Goal: Task Accomplishment & Management: Use online tool/utility

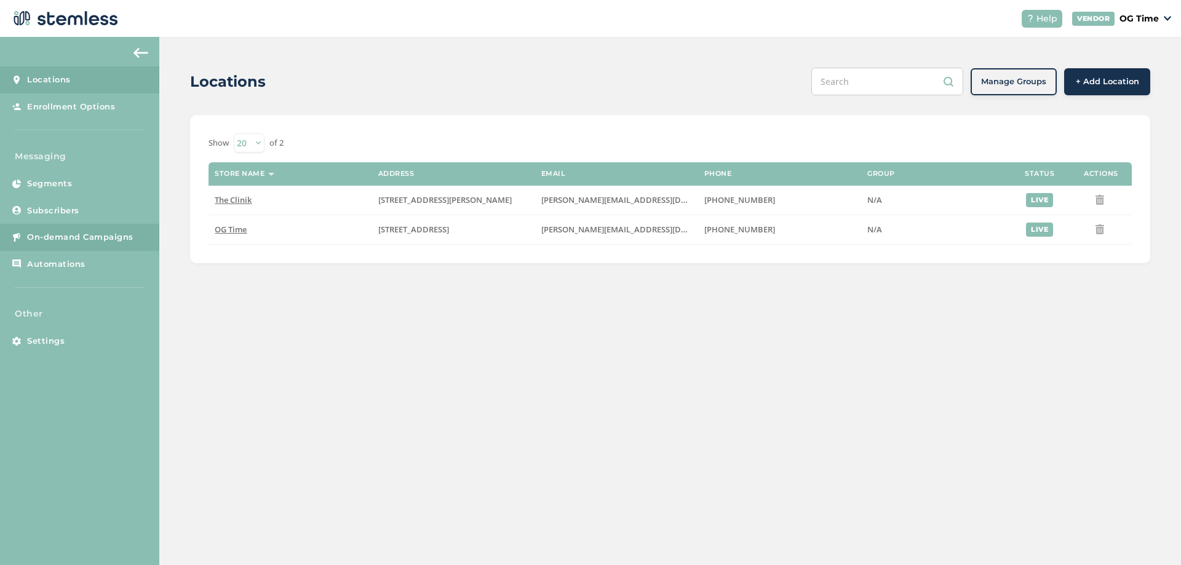
click at [63, 234] on span "On-demand Campaigns" at bounding box center [80, 237] width 106 height 12
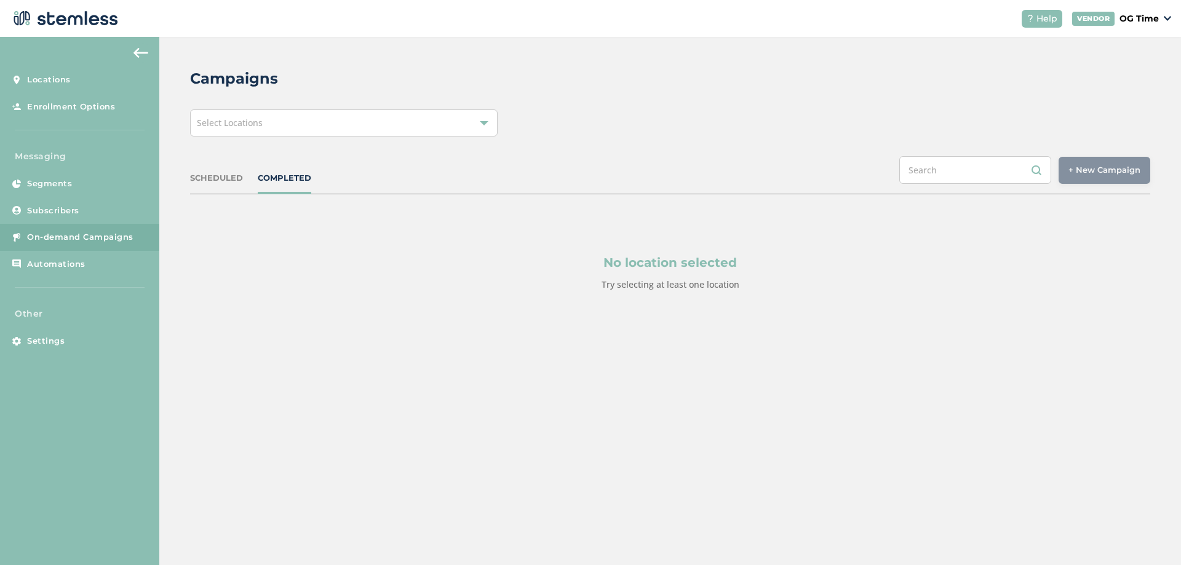
click at [483, 119] on div at bounding box center [484, 123] width 9 height 9
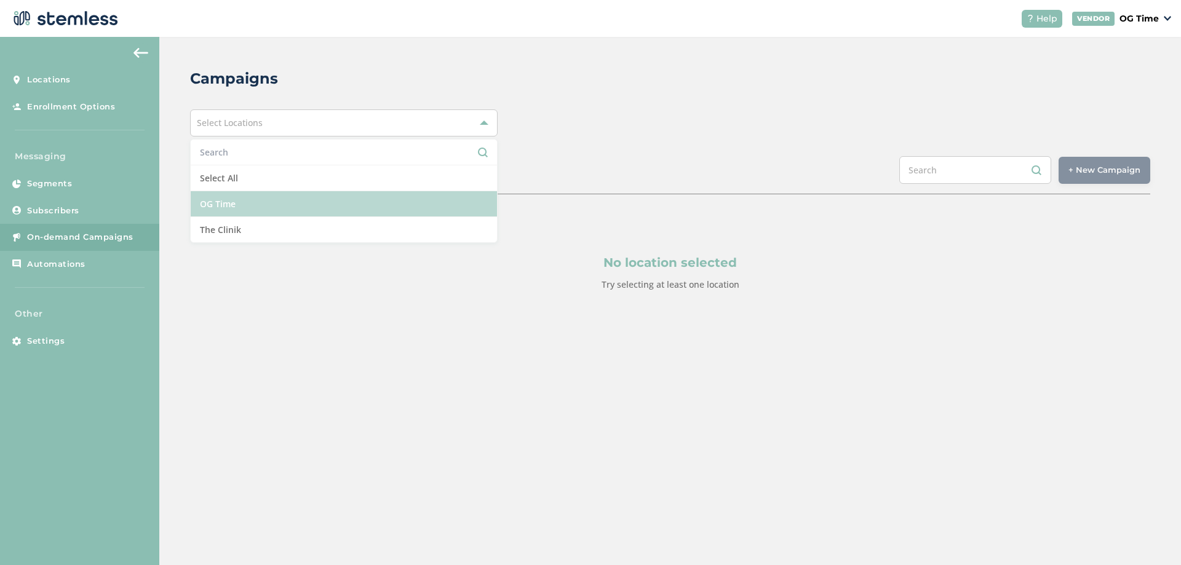
click at [222, 207] on li "OG Time" at bounding box center [344, 204] width 306 height 26
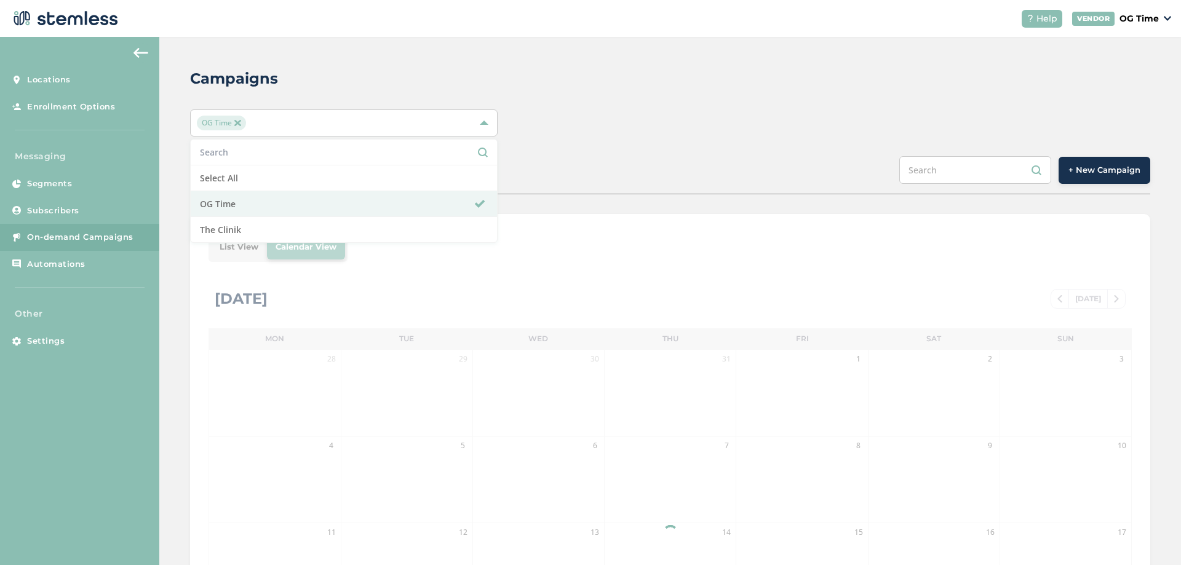
click at [616, 151] on div "Campaigns OG Time Select All OG Time The Clinik SCHEDULED COMPLETED + New Campa…" at bounding box center [670, 435] width 1022 height 796
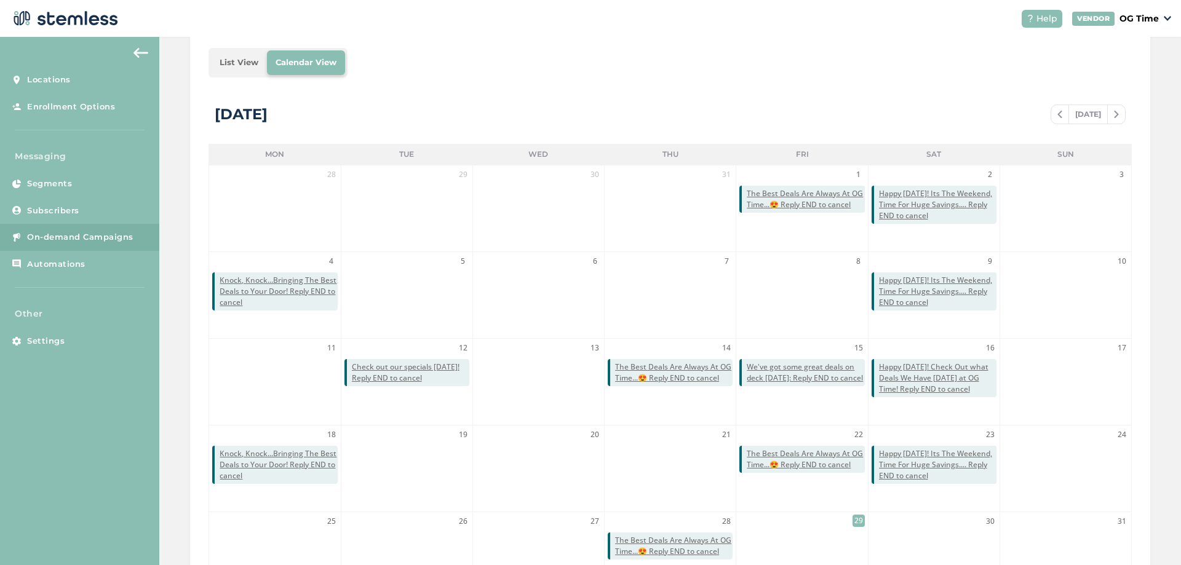
scroll to position [268, 0]
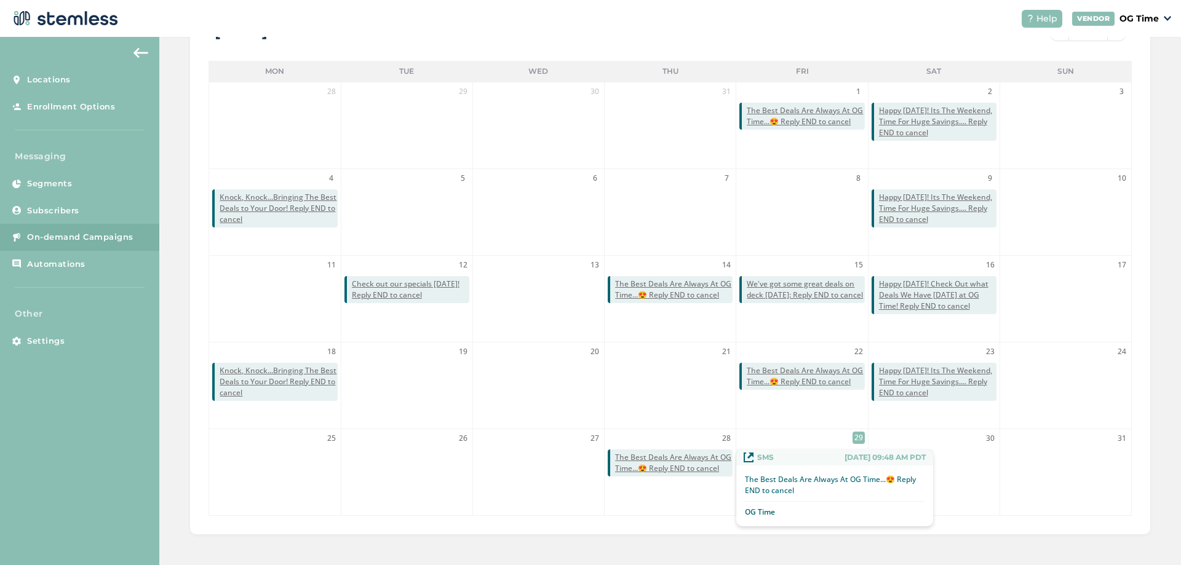
click at [679, 463] on span "The Best Deals Are Always At OG Time...😍 Reply END to cancel" at bounding box center [674, 463] width 118 height 22
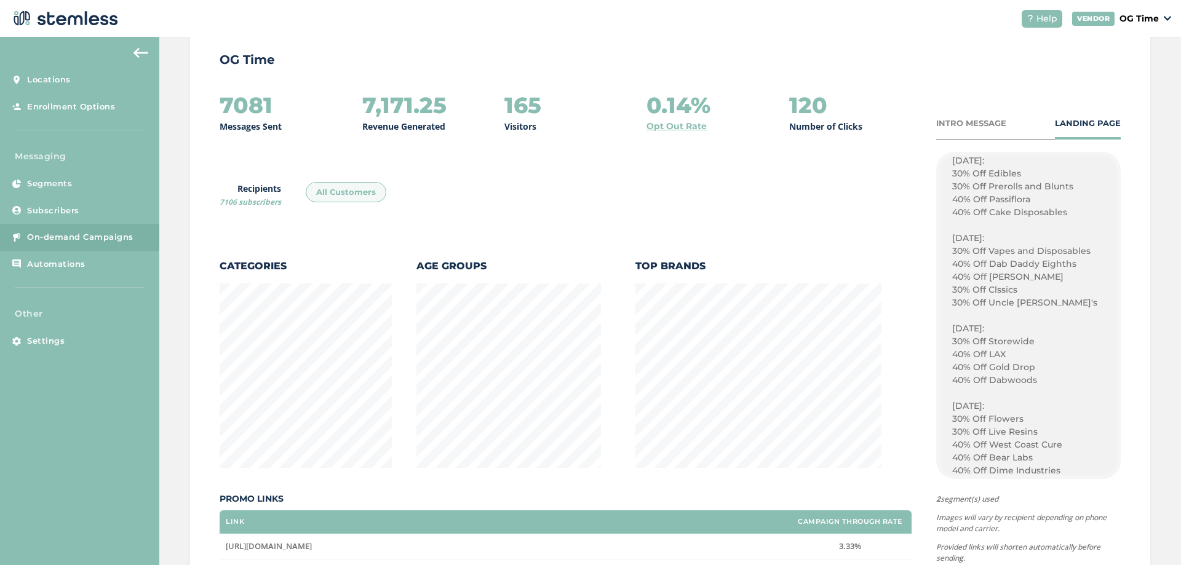
scroll to position [1261, 0]
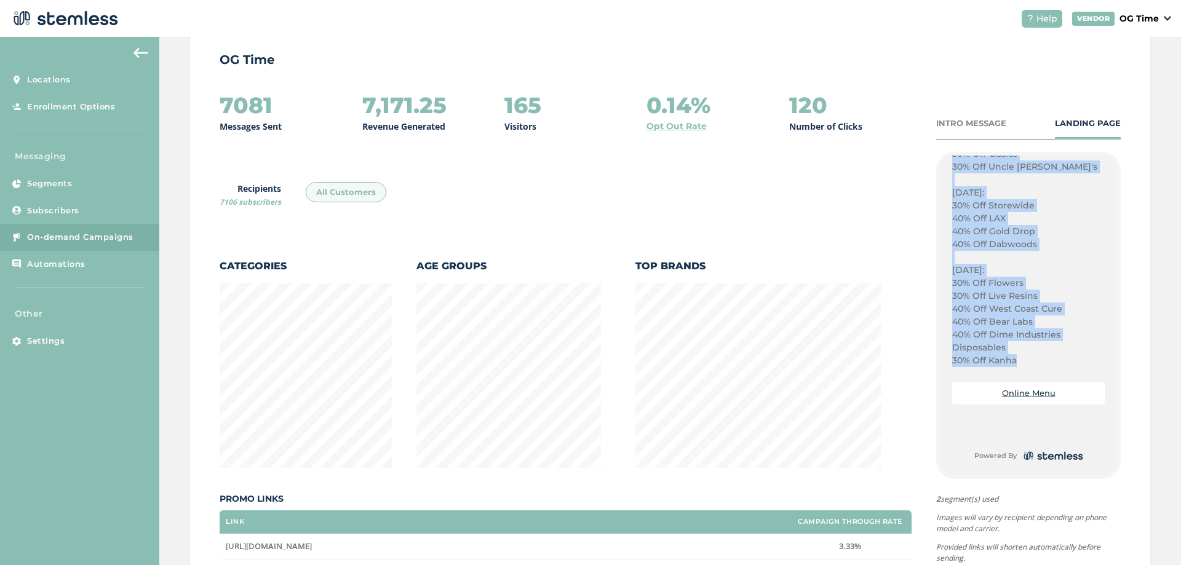
drag, startPoint x: 948, startPoint y: 253, endPoint x: 983, endPoint y: 309, distance: 65.5
drag, startPoint x: 982, startPoint y: 308, endPoint x: 1017, endPoint y: 299, distance: 36.3
click at [1017, 299] on p "30% Off Live Resins" at bounding box center [1028, 296] width 153 height 13
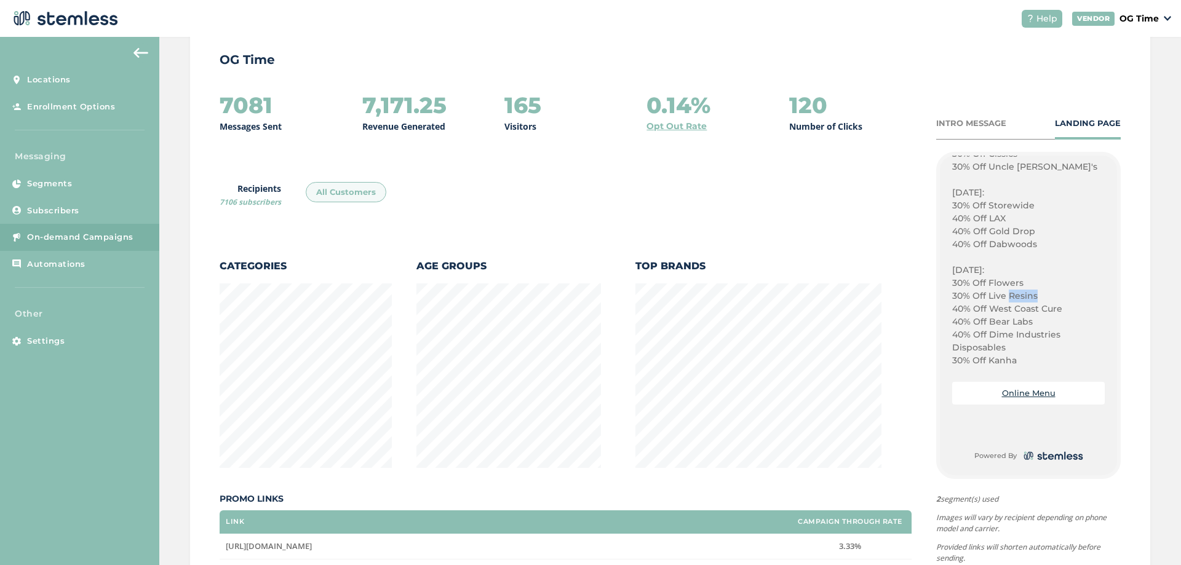
click at [1017, 299] on p "30% Off Live Resins" at bounding box center [1028, 296] width 153 height 13
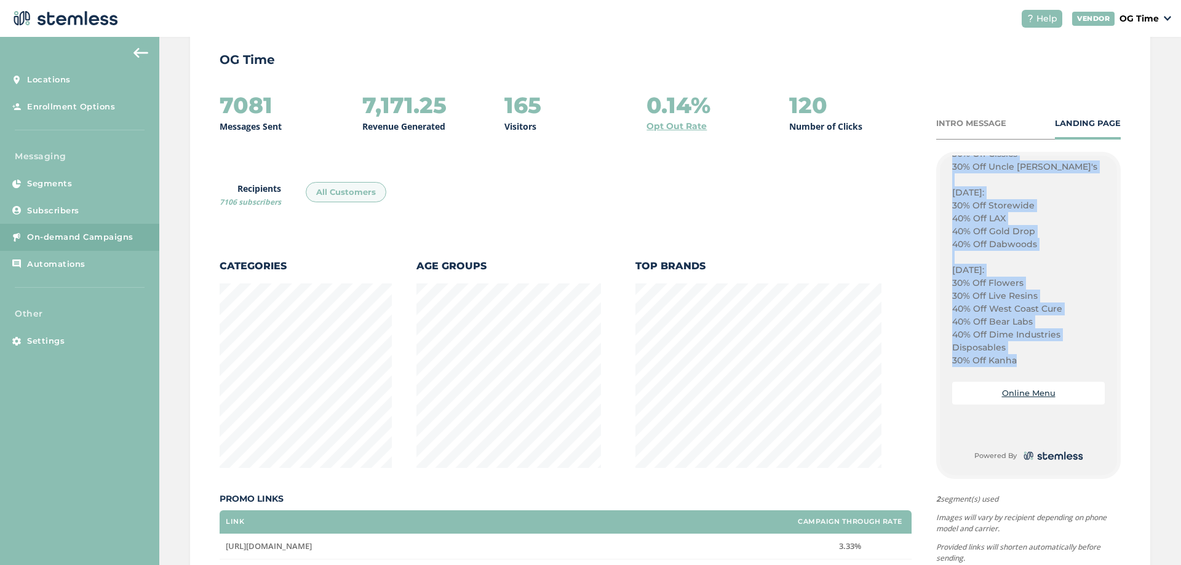
drag, startPoint x: 946, startPoint y: 284, endPoint x: 1016, endPoint y: 362, distance: 104.6
copy div "Fridays: 30% Off Vapes 40% Off Rove 40% Off Featured Farms 40% Off Froot 40% Of…"
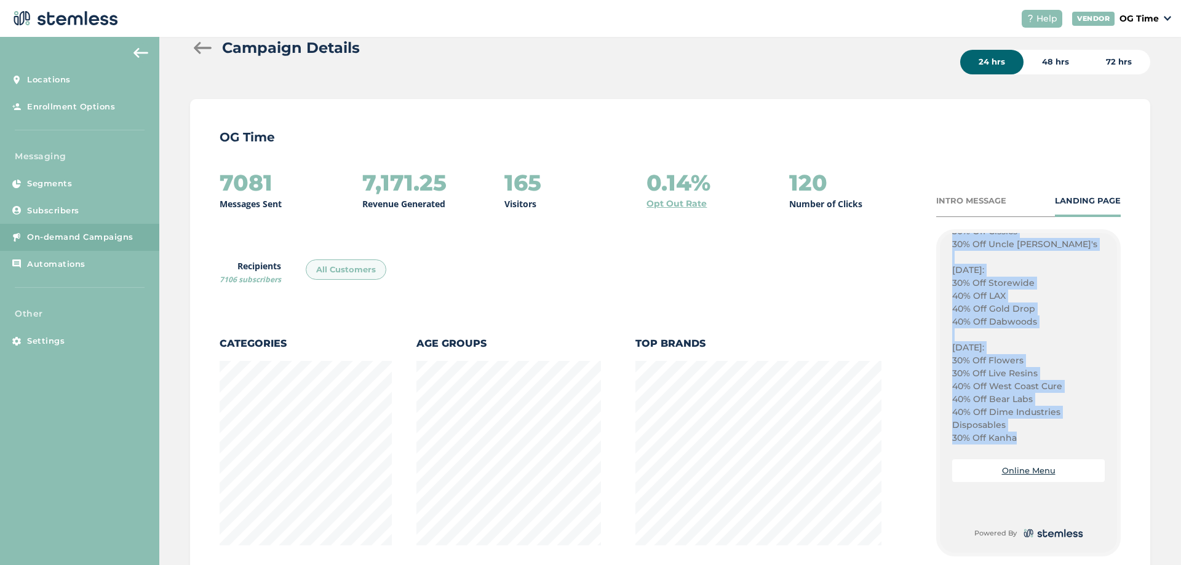
scroll to position [0, 0]
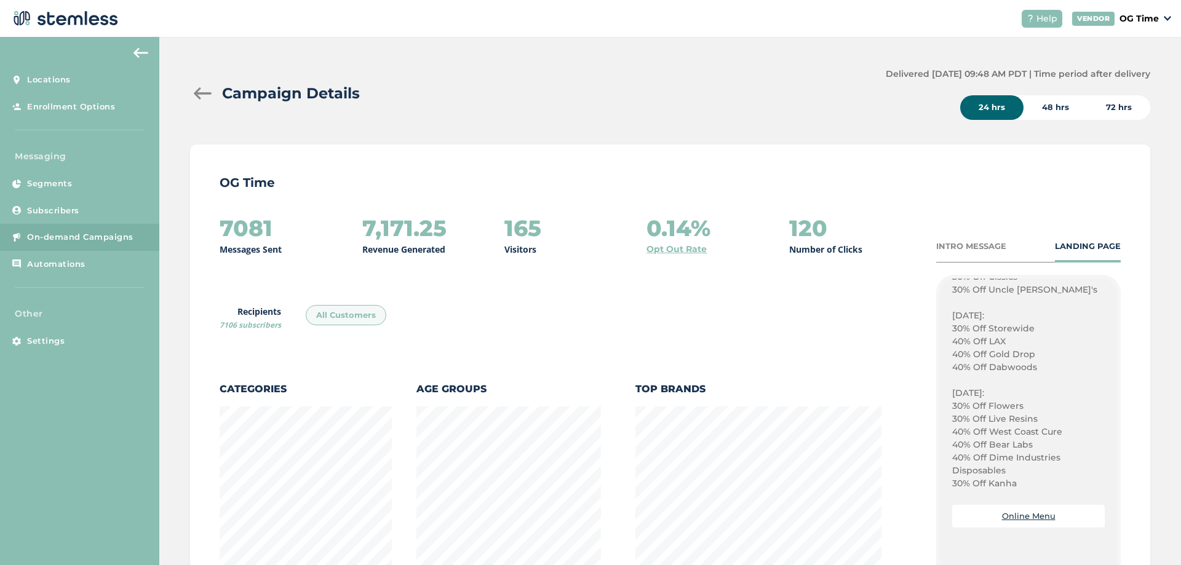
click at [190, 92] on div "Campaign Details Delivered [DATE] 09:48 AM PDT | Time period after delivery 24 …" at bounding box center [670, 429] width 1022 height 784
click at [197, 91] on div at bounding box center [202, 93] width 25 height 12
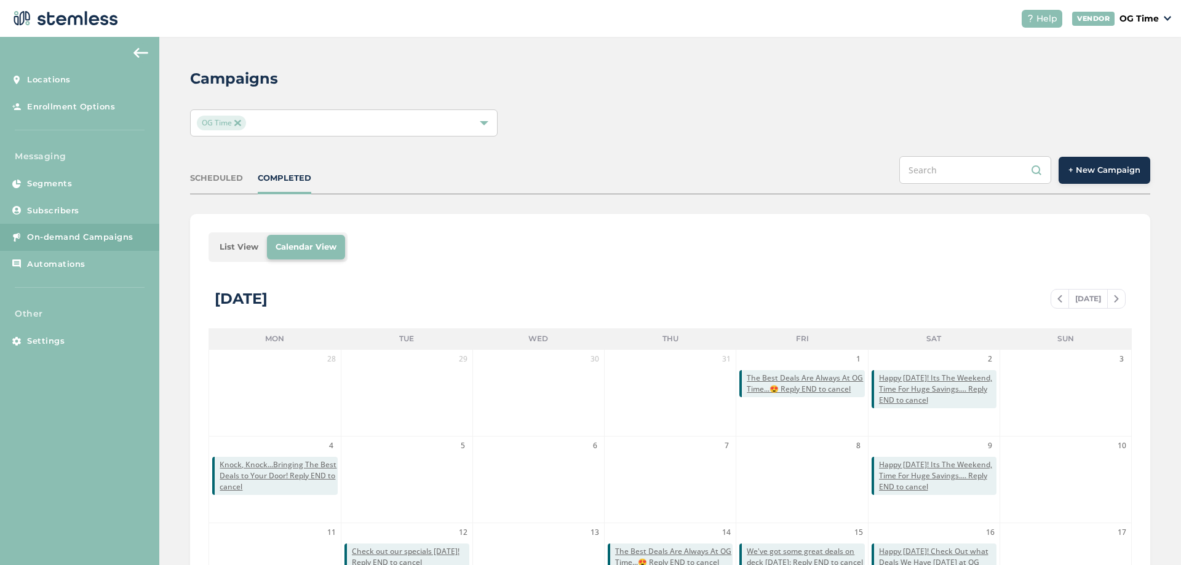
click at [1087, 174] on span "+ New Campaign" at bounding box center [1105, 170] width 72 height 12
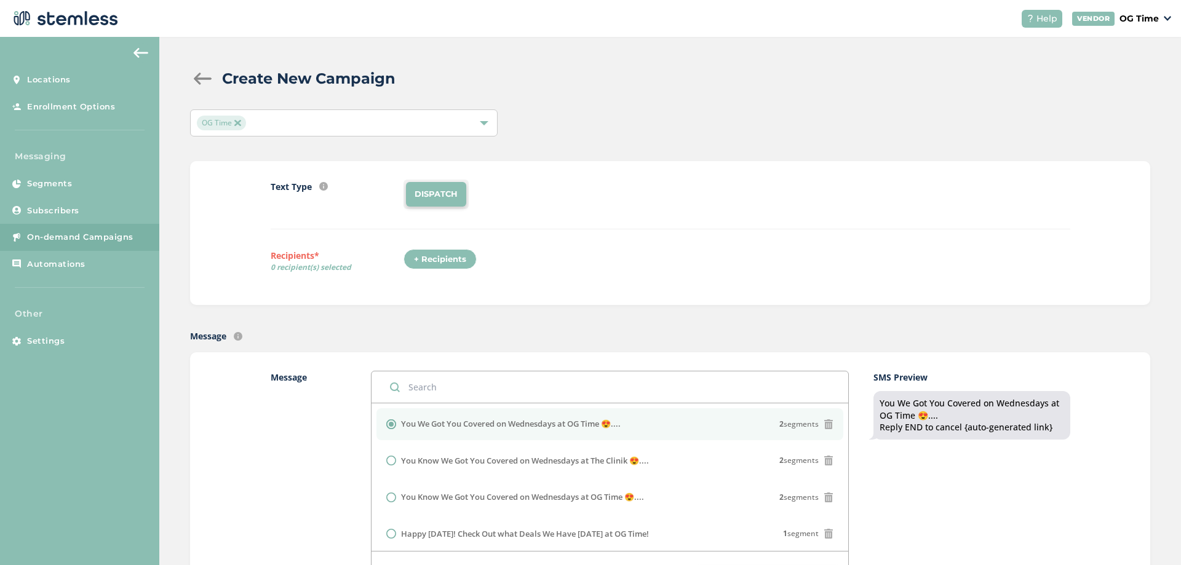
click at [422, 259] on div "+ Recipients" at bounding box center [440, 259] width 73 height 21
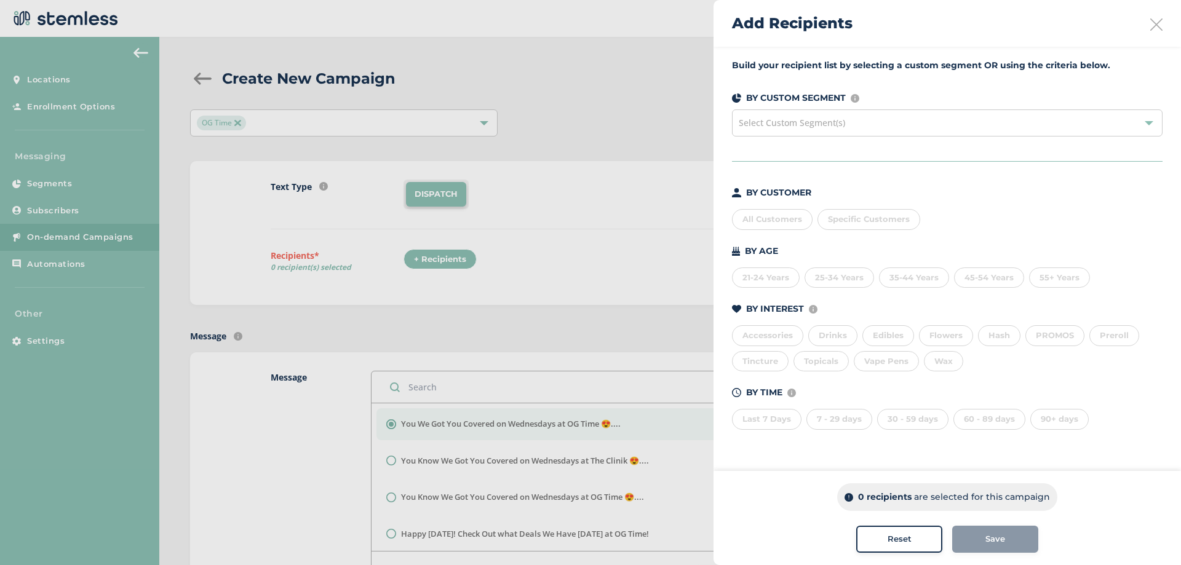
click at [773, 218] on div "All Customers" at bounding box center [772, 219] width 81 height 21
click at [984, 541] on div "Save" at bounding box center [995, 539] width 66 height 12
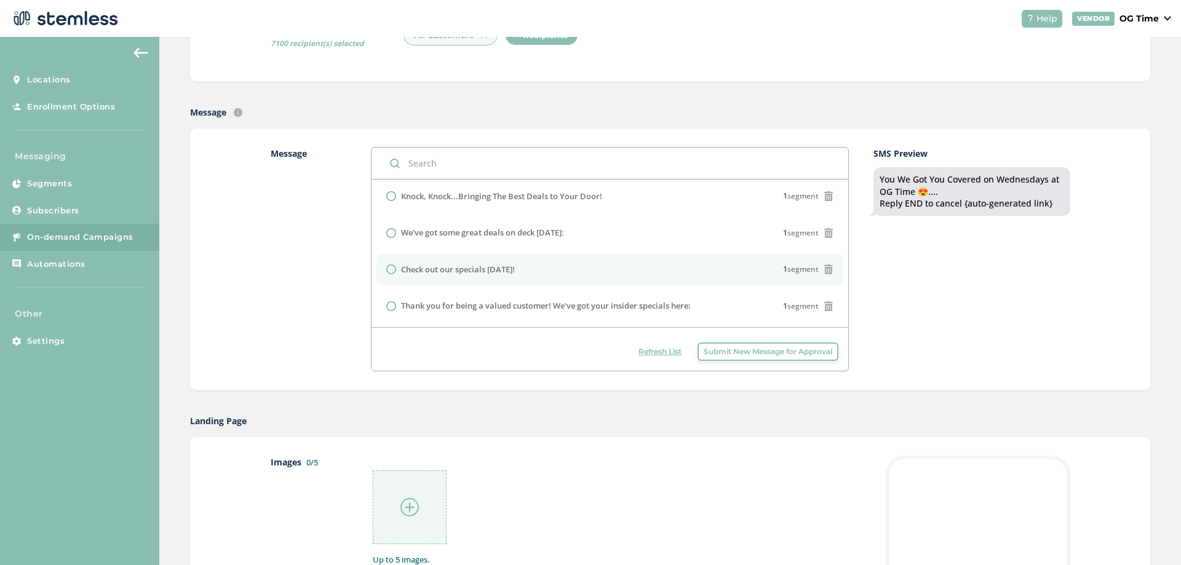
scroll to position [246, 0]
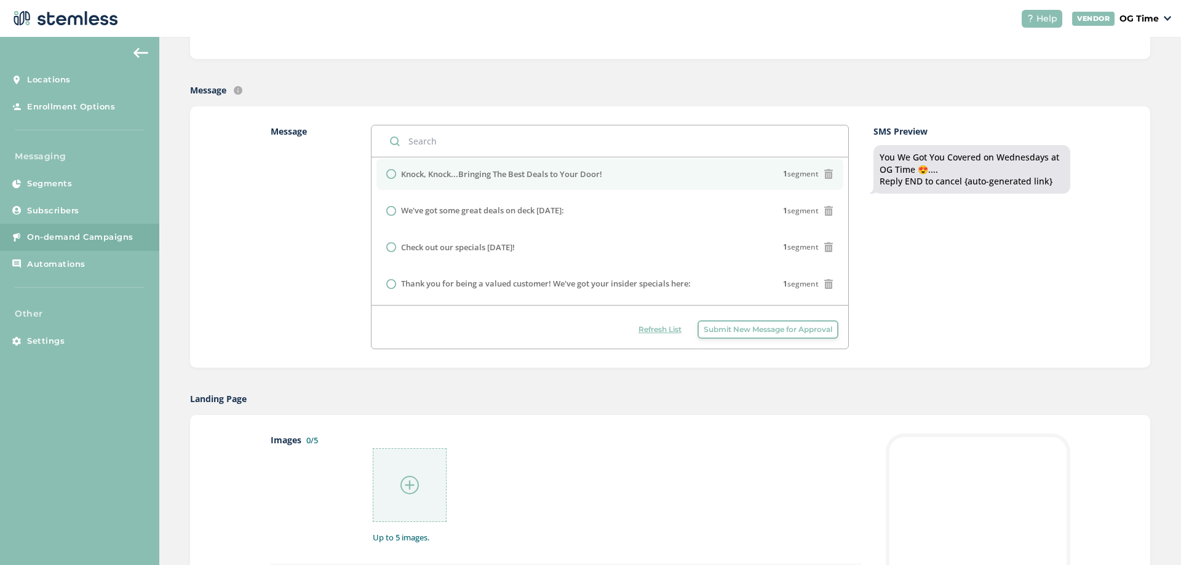
click at [392, 175] on input "radio" at bounding box center [391, 174] width 10 height 10
radio input "true"
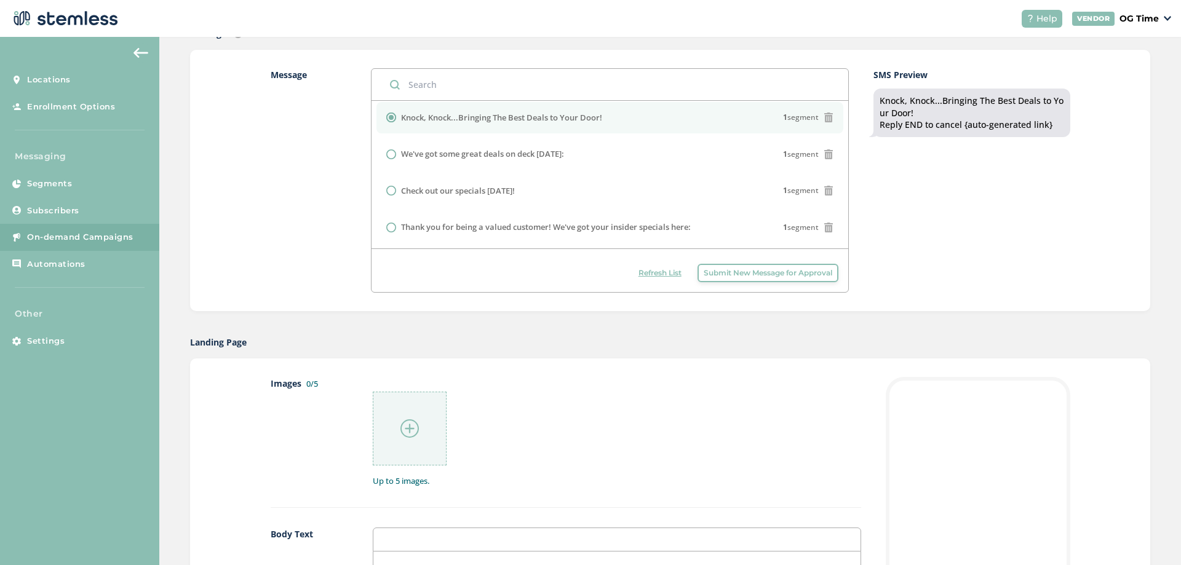
scroll to position [431, 0]
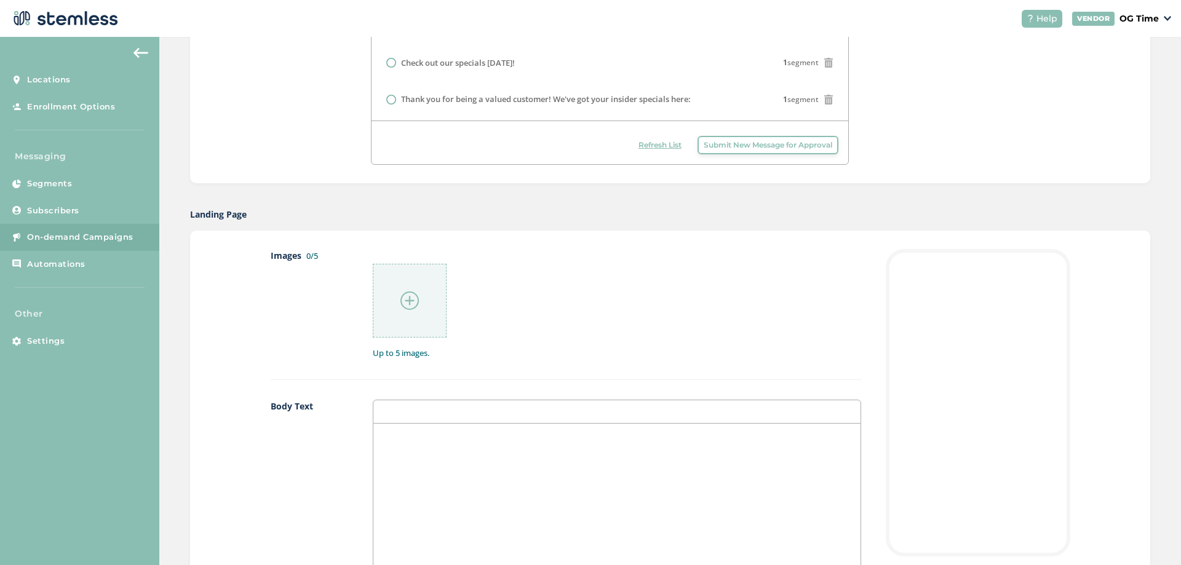
click at [409, 446] on div at bounding box center [616, 546] width 487 height 245
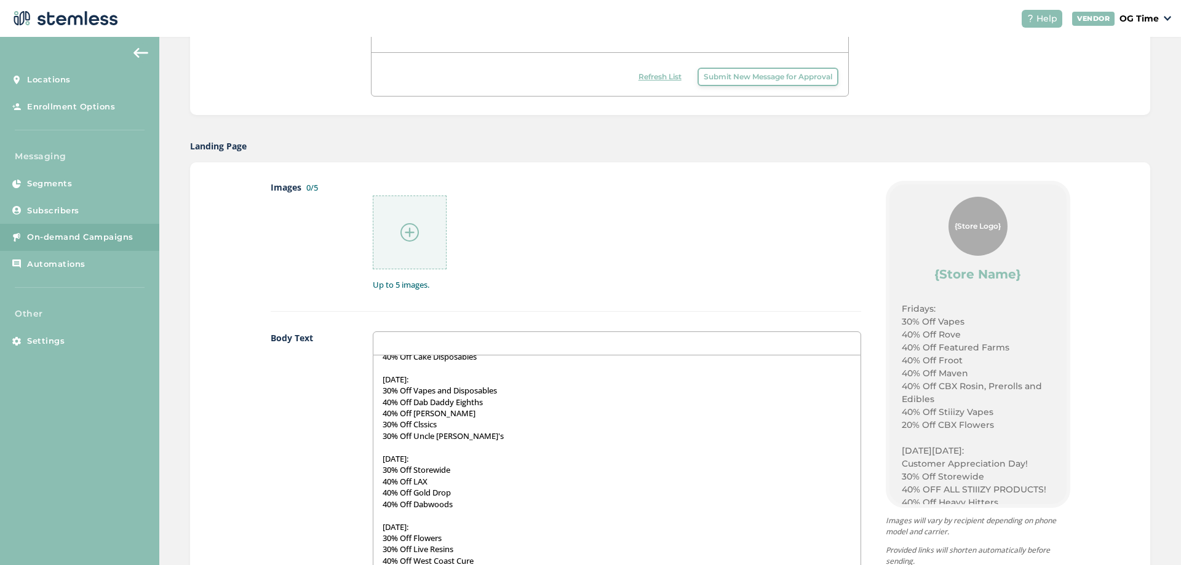
scroll to position [677, 0]
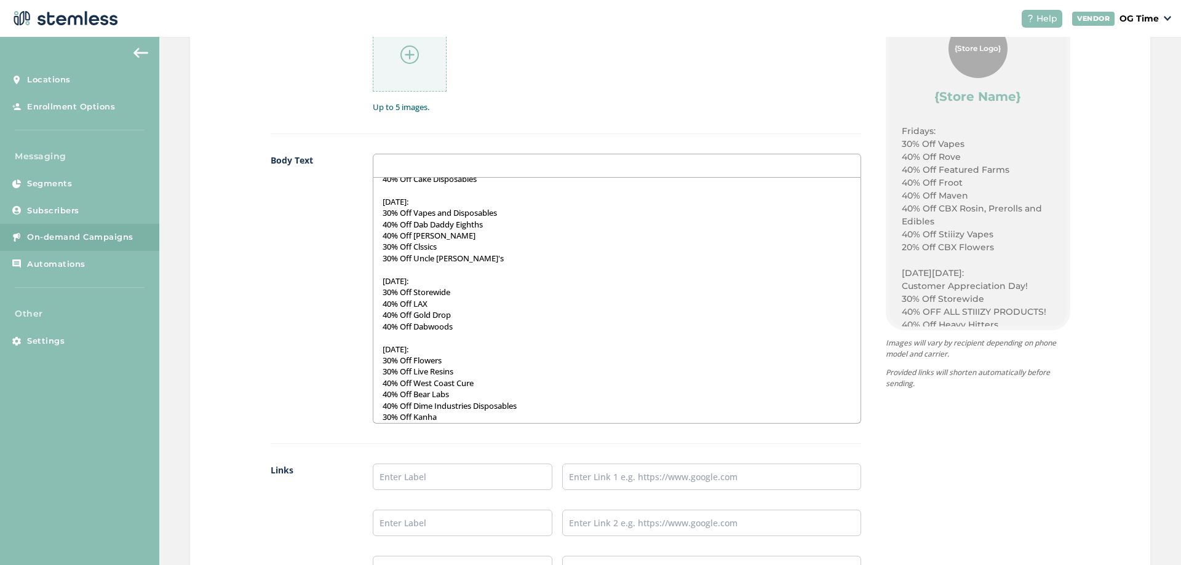
click at [414, 58] on img at bounding box center [410, 55] width 18 height 18
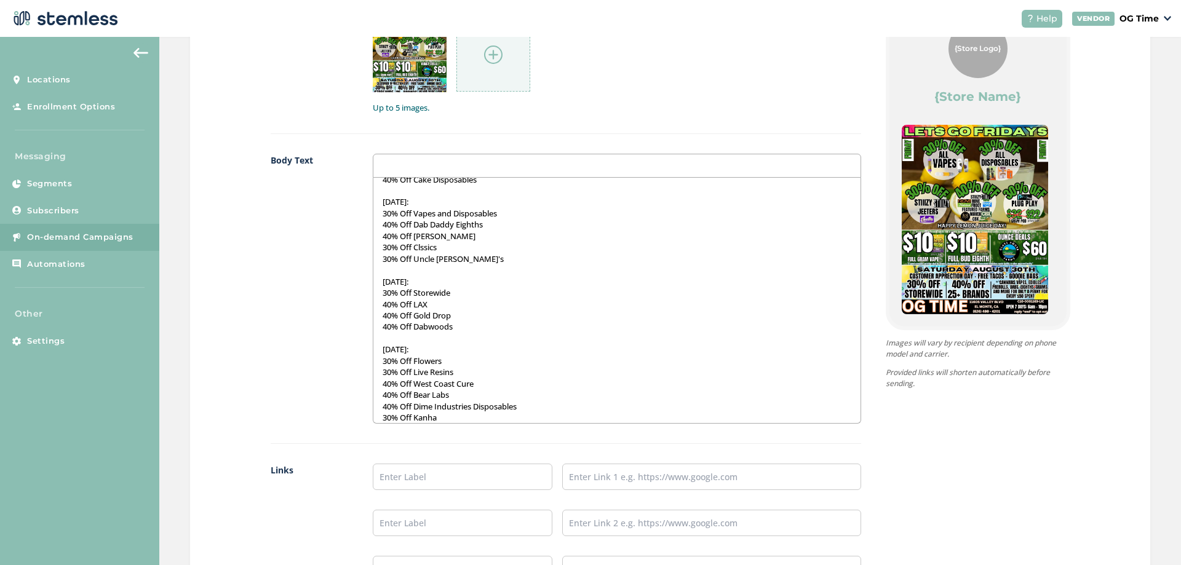
click at [487, 54] on img at bounding box center [493, 55] width 18 height 18
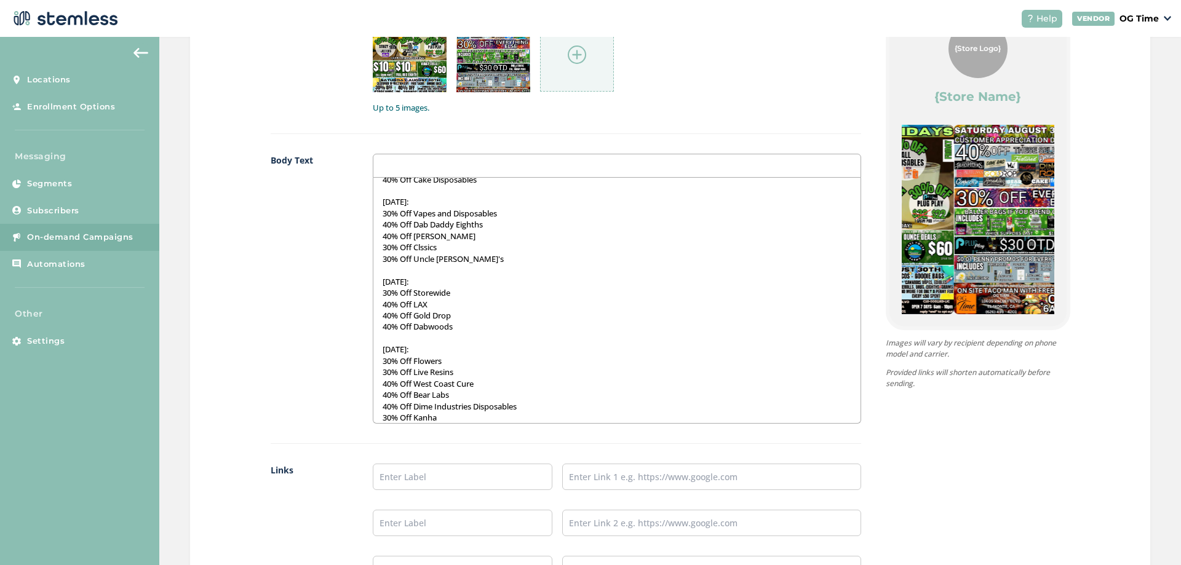
drag, startPoint x: 916, startPoint y: 232, endPoint x: 232, endPoint y: 238, distance: 683.6
click at [232, 238] on div "Images 2/5 1 2 Up to 5 images. Body Text Fridays: 30% Off Vapes 40% Off Rove 40…" at bounding box center [670, 303] width 960 height 636
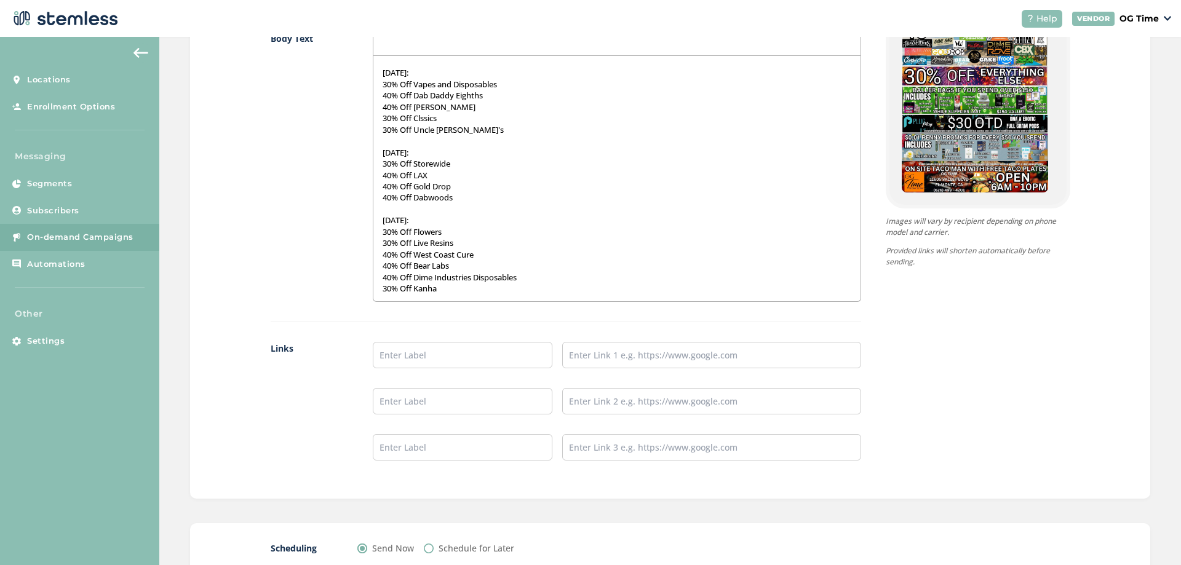
scroll to position [800, 0]
click at [465, 366] on input "text" at bounding box center [463, 354] width 180 height 26
type input "Online Menu"
click at [606, 362] on input "text" at bounding box center [711, 354] width 299 height 26
type input "[URL][DOMAIN_NAME]"
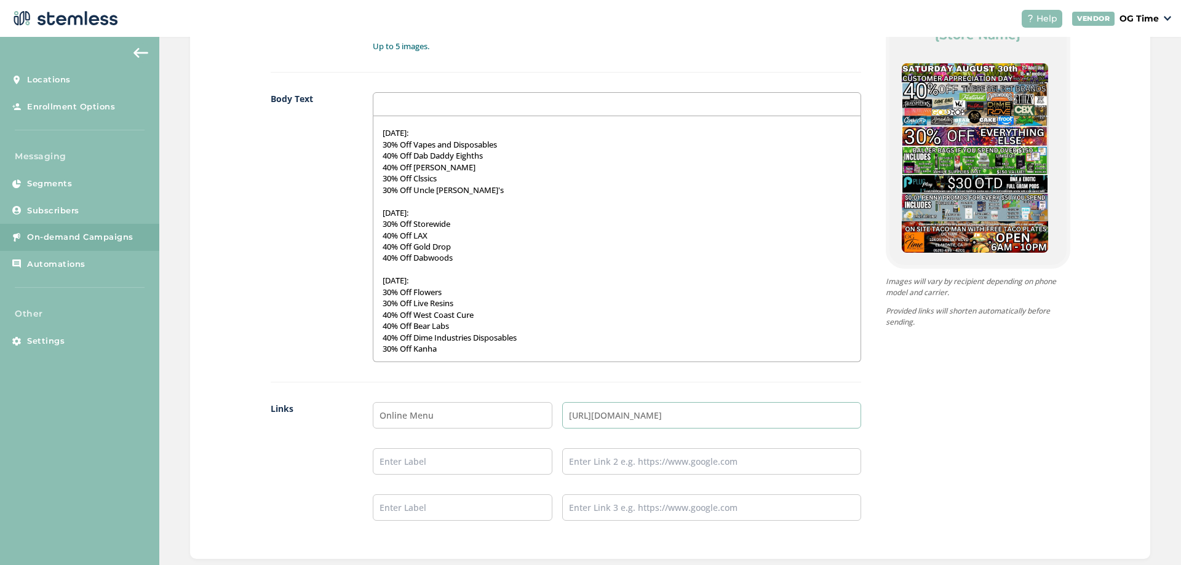
scroll to position [884, 0]
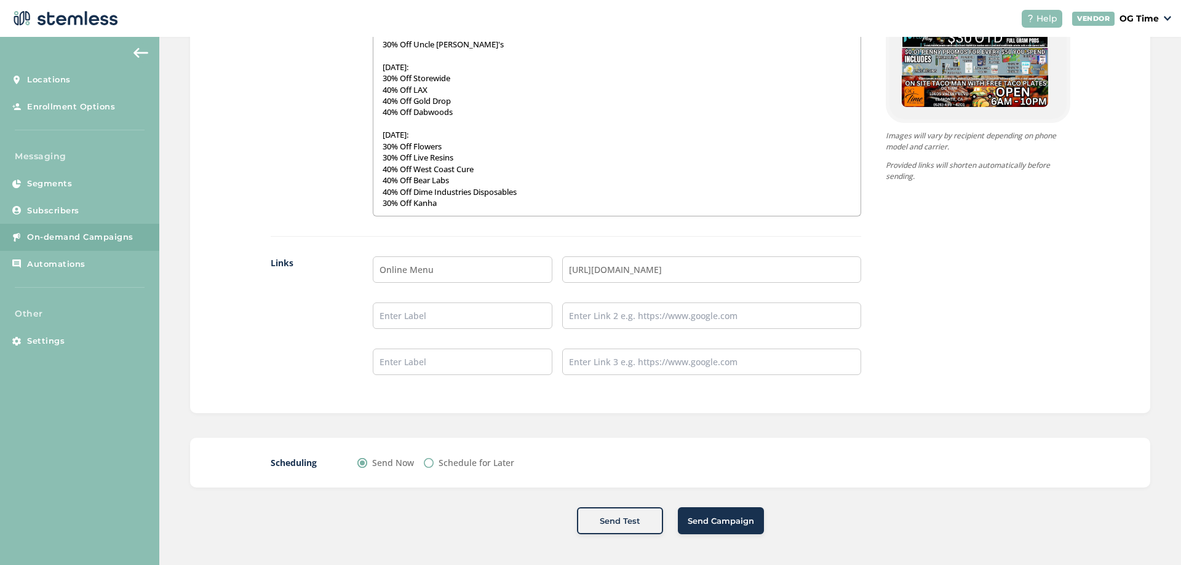
click at [726, 520] on span "Send Campaign" at bounding box center [721, 522] width 66 height 12
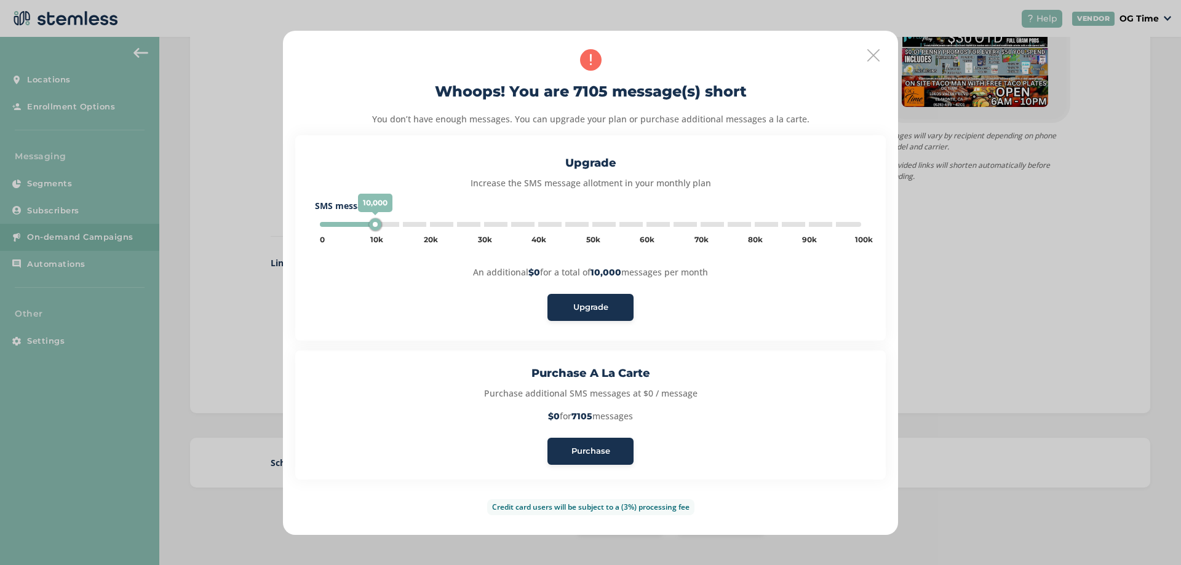
type input "5000"
click at [601, 447] on span "Purchase" at bounding box center [591, 451] width 39 height 12
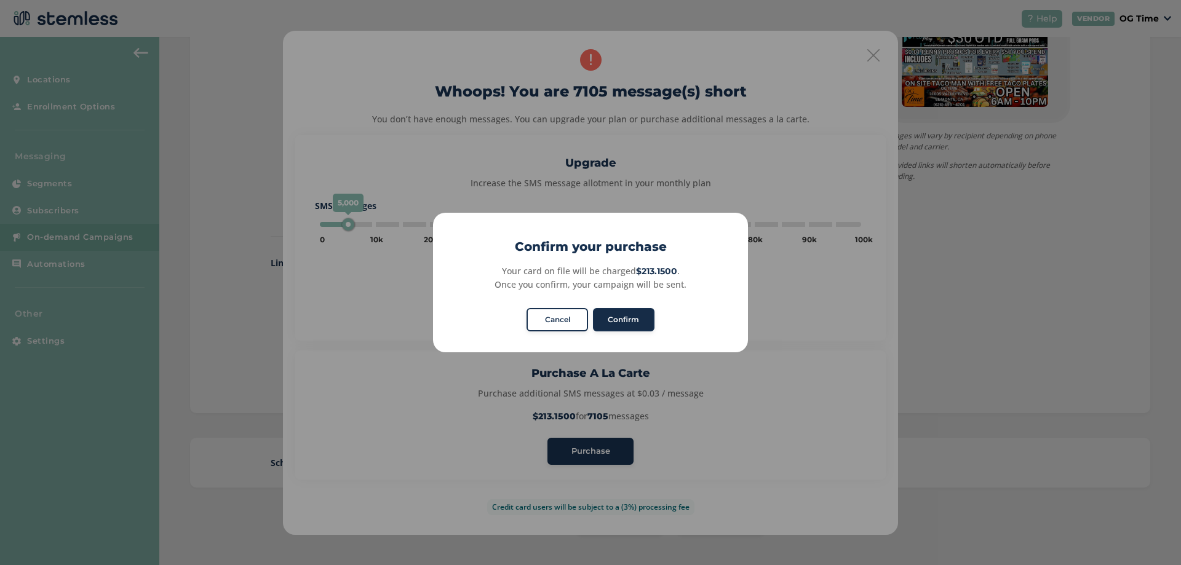
click at [631, 324] on button "Confirm" at bounding box center [624, 319] width 62 height 23
